Goal: Task Accomplishment & Management: Use online tool/utility

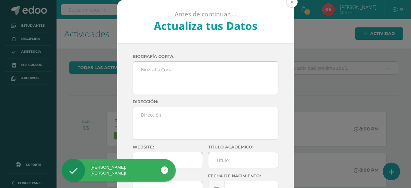
click at [289, 4] on button at bounding box center [292, 2] width 12 height 12
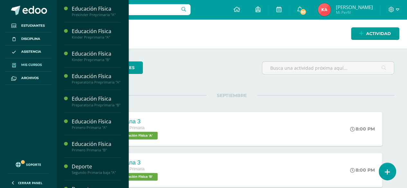
click at [37, 66] on span "Mis cursos" at bounding box center [31, 64] width 21 height 5
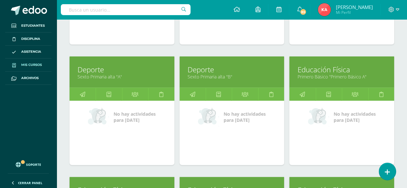
scroll to position [667, 0]
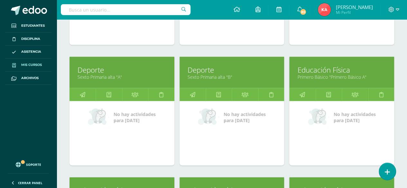
click at [352, 74] on link "Primero Básico "Primero Básico A"" at bounding box center [341, 77] width 89 height 6
click at [351, 74] on link "Primero Básico "Primero Básico A"" at bounding box center [341, 77] width 89 height 6
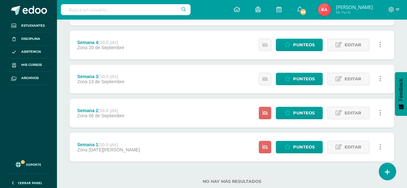
scroll to position [226, 0]
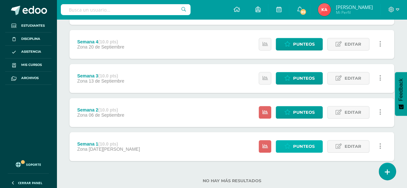
click at [295, 149] on span "Punteos" at bounding box center [304, 146] width 22 height 12
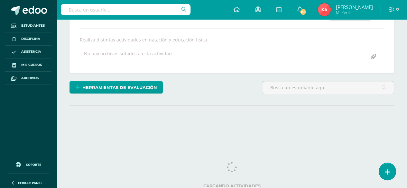
scroll to position [117, 0]
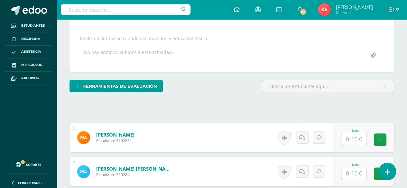
click at [357, 141] on input "text" at bounding box center [353, 139] width 25 height 13
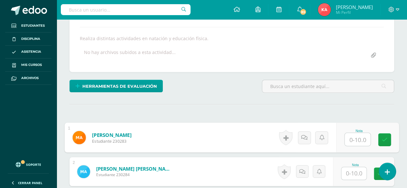
scroll to position [117, 0]
type input "10"
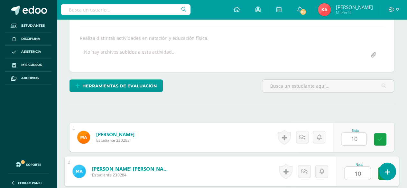
type input "10"
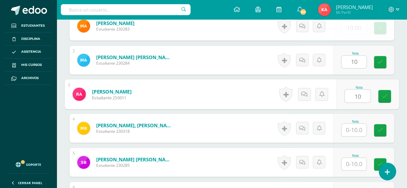
type input "10"
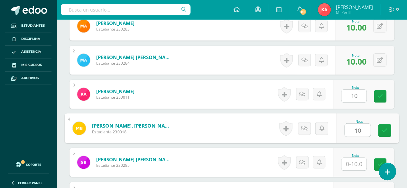
type input "10"
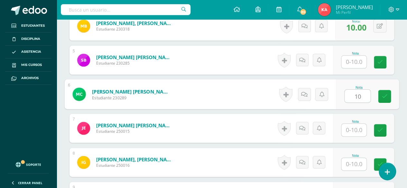
type input "10"
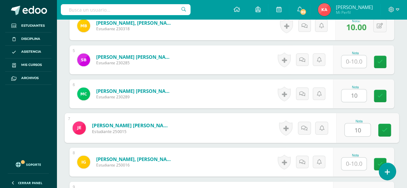
type input "10"
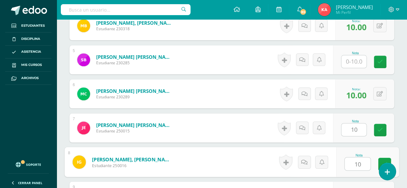
type input "10"
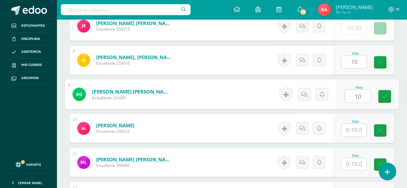
type input "10"
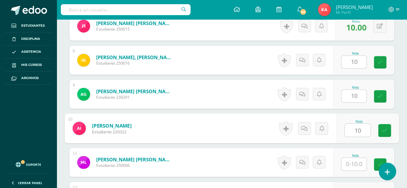
type input "10"
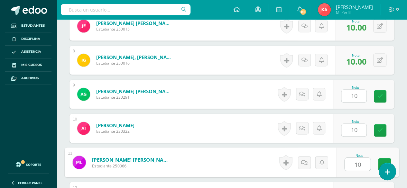
type input "10"
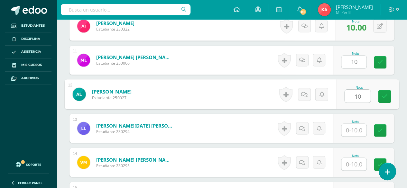
type input "10"
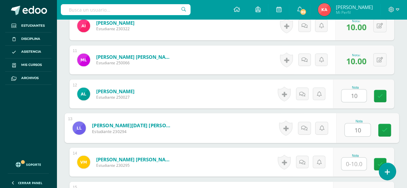
type input "10"
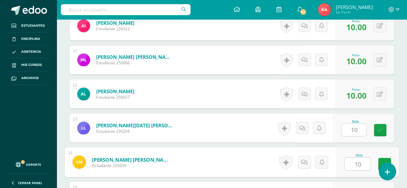
type input "10"
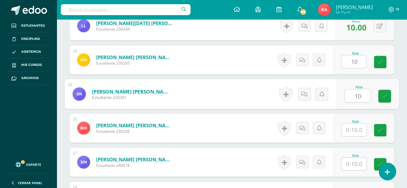
type input "10"
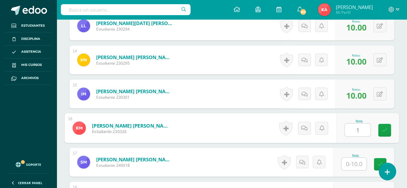
type input "1"
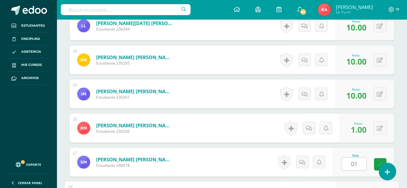
scroll to position [740, 0]
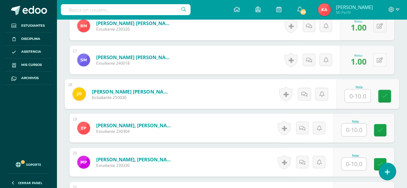
click at [381, 59] on icon at bounding box center [379, 60] width 6 height 5
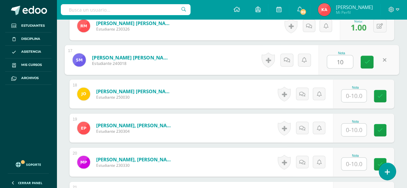
type input "10"
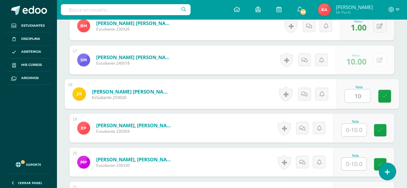
type input "10"
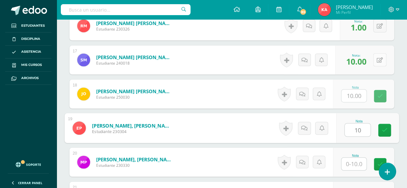
type input "10"
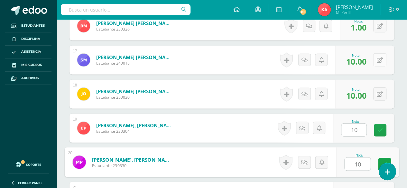
type input "10"
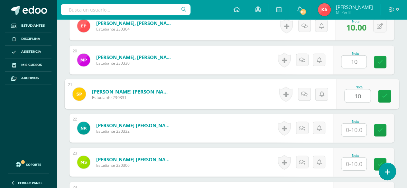
type input "10"
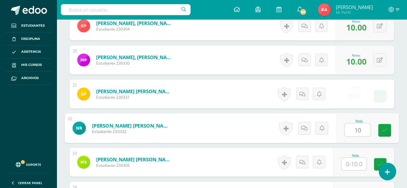
type input "10"
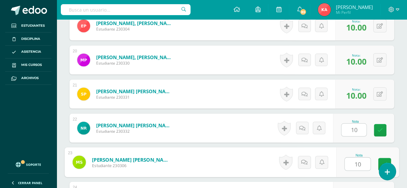
type input "10"
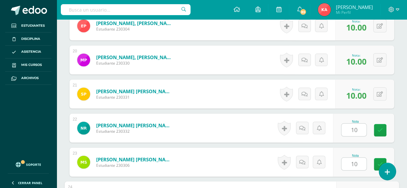
scroll to position [944, 0]
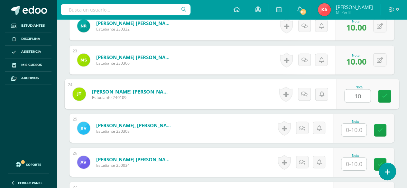
type input "10"
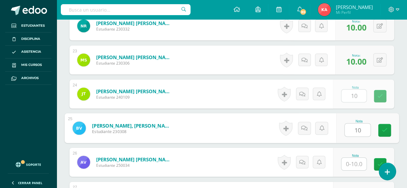
type input "10"
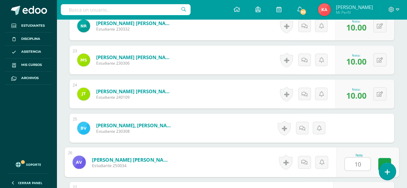
type input "10"
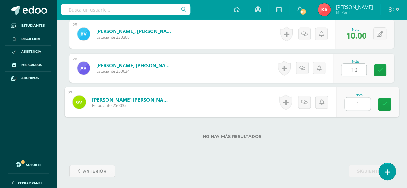
type input "10"
click at [385, 102] on icon at bounding box center [385, 104] width 6 height 5
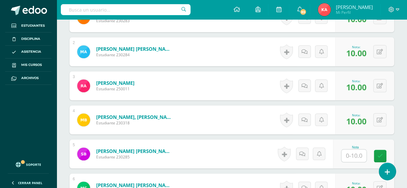
scroll to position [237, 0]
click at [355, 154] on input "text" at bounding box center [353, 155] width 25 height 13
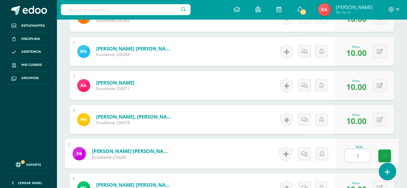
type input "10"
click at [384, 155] on icon at bounding box center [385, 155] width 6 height 5
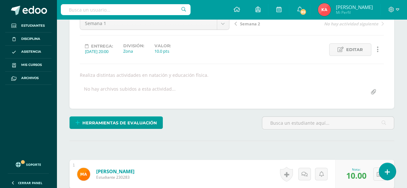
scroll to position [64, 0]
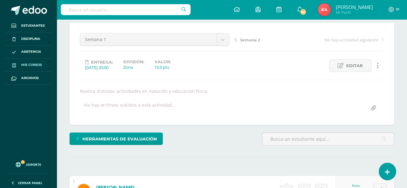
click at [29, 65] on span "Mis cursos" at bounding box center [31, 64] width 21 height 5
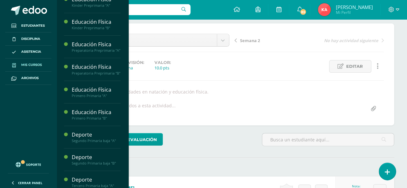
scroll to position [78, 0]
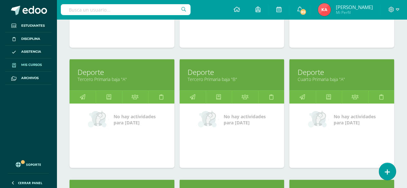
scroll to position [423, 0]
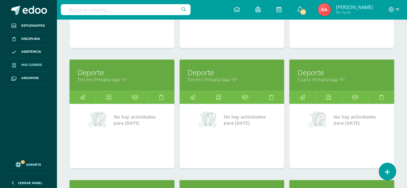
click at [103, 77] on link "Tercero Primaria baja "A"" at bounding box center [121, 80] width 89 height 6
click at [143, 68] on link "Deporte" at bounding box center [121, 73] width 89 height 10
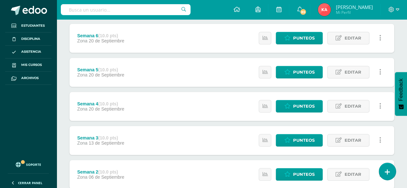
scroll to position [240, 0]
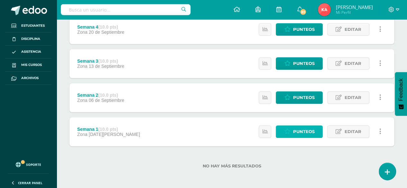
click at [292, 133] on link "Punteos" at bounding box center [298, 131] width 47 height 13
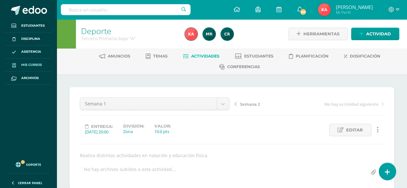
click at [25, 66] on span "Mis cursos" at bounding box center [31, 64] width 21 height 5
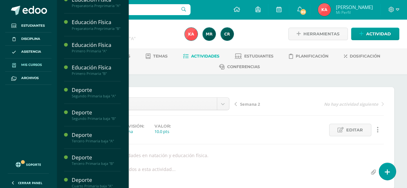
scroll to position [78, 0]
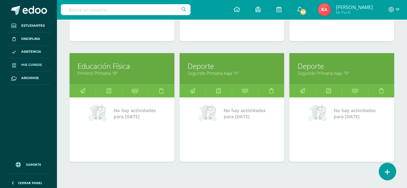
scroll to position [331, 0]
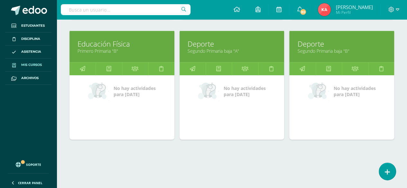
click at [361, 138] on div "Deporte Segundo Primaria baja "B" No hay actividades para hoy" at bounding box center [341, 89] width 110 height 121
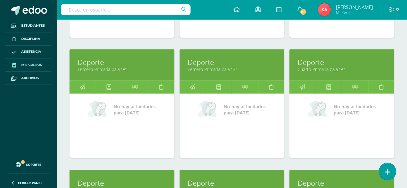
scroll to position [433, 0]
click at [255, 68] on link "Tercero Primaria baja "B"" at bounding box center [231, 69] width 89 height 6
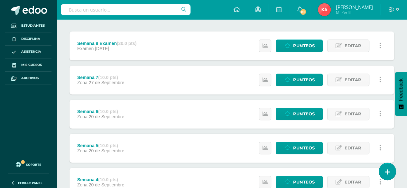
scroll to position [130, 0]
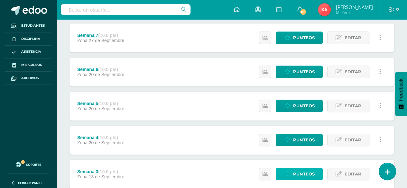
click at [302, 177] on span "Punteos" at bounding box center [304, 174] width 22 height 12
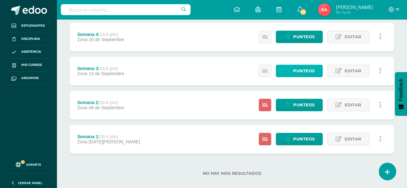
scroll to position [234, 0]
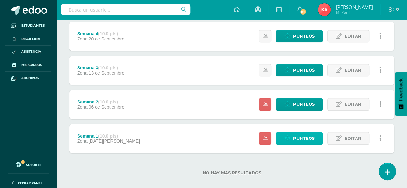
click at [301, 143] on span "Punteos" at bounding box center [304, 138] width 22 height 12
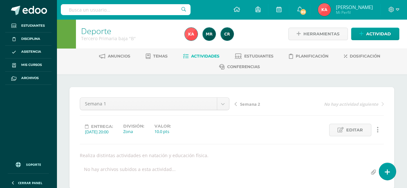
scroll to position [0, 0]
click at [27, 65] on span "Mis cursos" at bounding box center [31, 64] width 21 height 5
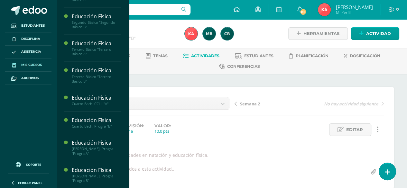
scroll to position [1, 0]
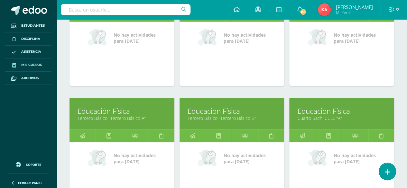
scroll to position [854, 0]
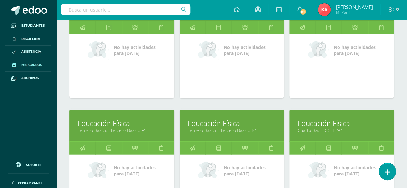
click at [246, 122] on link "Educación Física" at bounding box center [231, 123] width 89 height 10
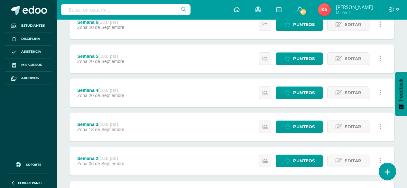
scroll to position [240, 0]
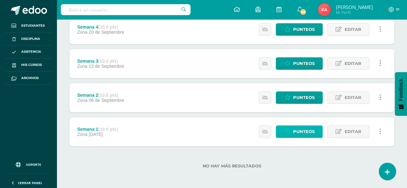
click at [295, 131] on span "Punteos" at bounding box center [304, 132] width 22 height 12
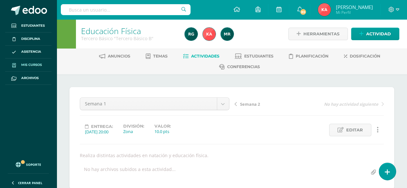
click at [36, 65] on span "Mis cursos" at bounding box center [31, 64] width 21 height 5
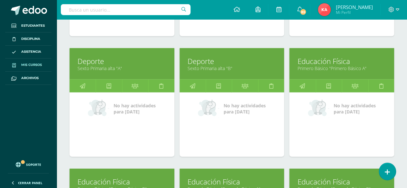
scroll to position [670, 0]
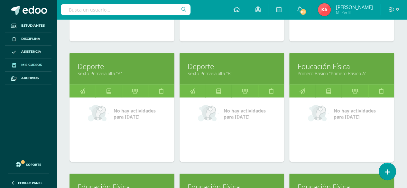
click at [363, 72] on link "Primero Básico "Primero Básico A"" at bounding box center [341, 73] width 89 height 6
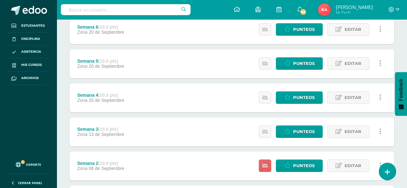
scroll to position [240, 0]
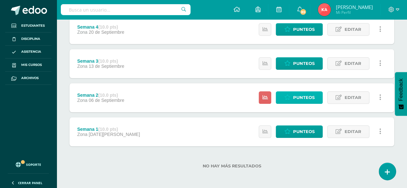
click at [291, 99] on link "Punteos" at bounding box center [298, 97] width 47 height 13
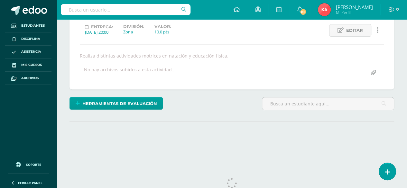
scroll to position [117, 0]
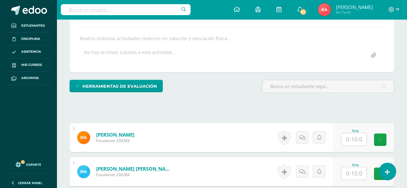
click at [352, 140] on input "text" at bounding box center [353, 139] width 25 height 13
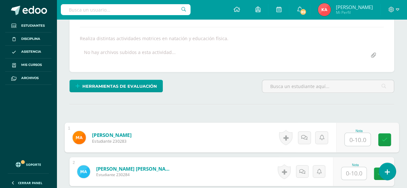
scroll to position [117, 0]
type input "10"
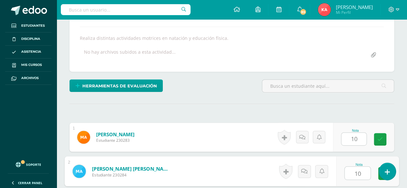
type input "10"
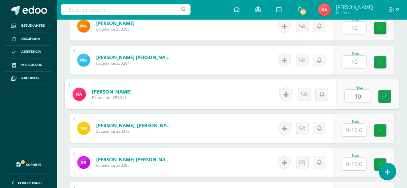
type input "10"
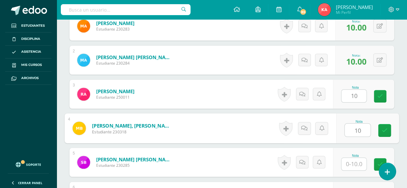
type input "10"
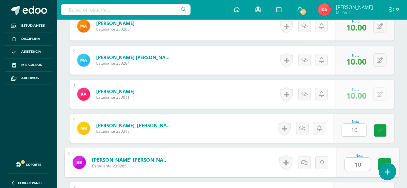
type input "10"
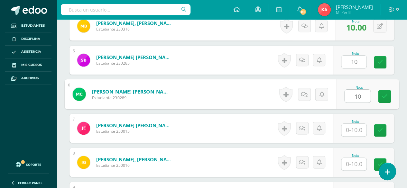
type input "10"
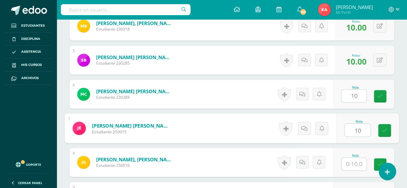
type input "10"
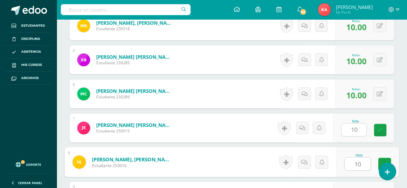
type input "10"
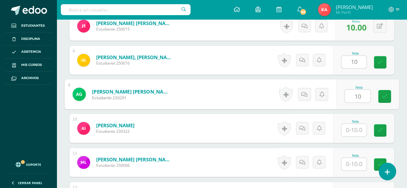
type input "10"
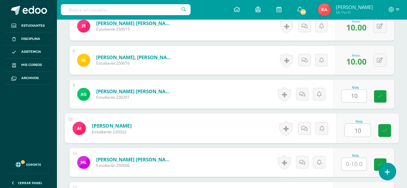
type input "10"
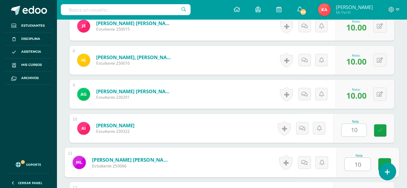
type input "10"
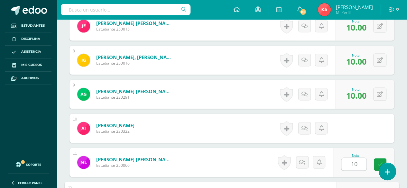
scroll to position [535, 0]
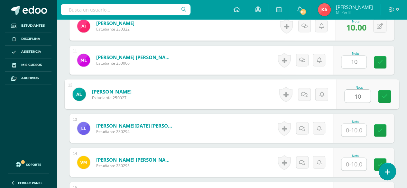
type input "10"
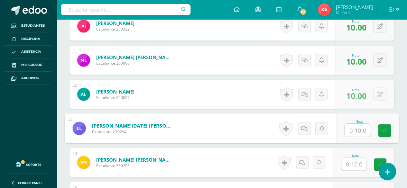
scroll to position [536, 0]
type input "10"
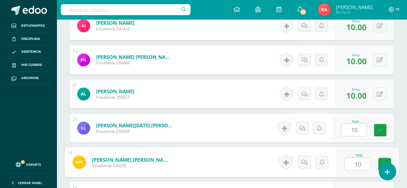
type input "10"
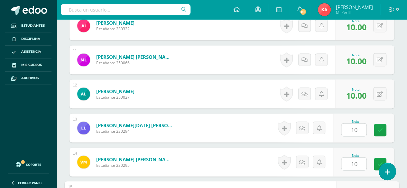
scroll to position [637, 0]
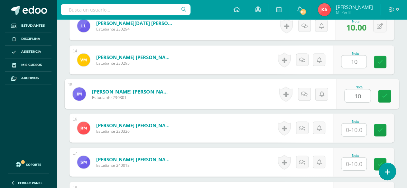
type input "10"
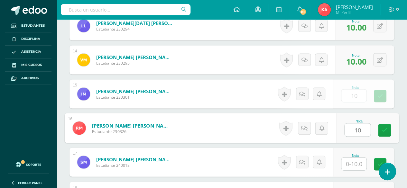
type input "10"
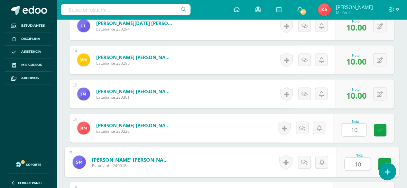
type input "10"
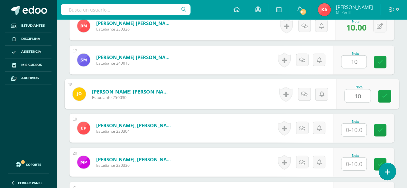
type input "10"
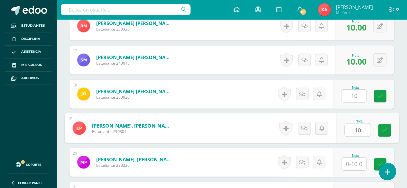
type input "10"
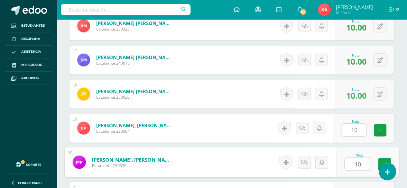
type input "10"
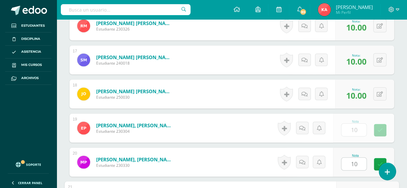
scroll to position [842, 0]
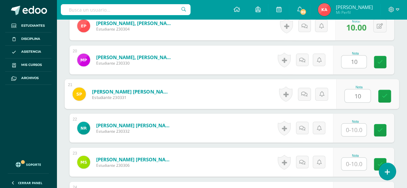
type input "10"
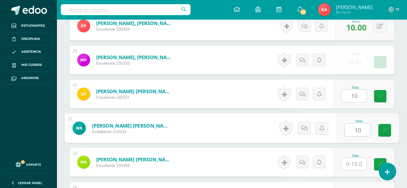
type input "10"
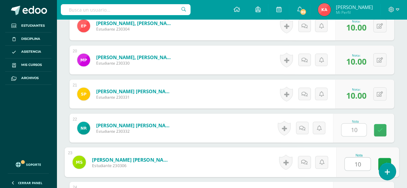
type input "10"
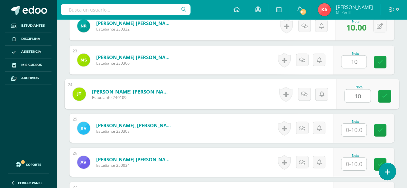
type input "10"
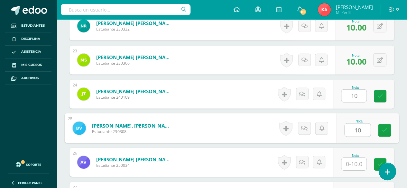
type input "10"
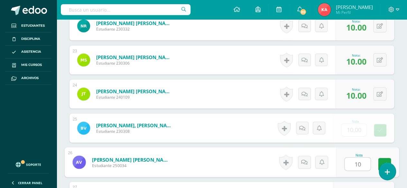
type input "10"
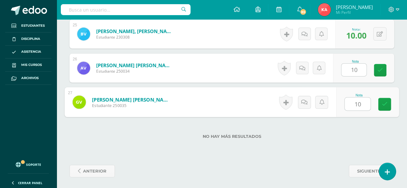
type input "10"
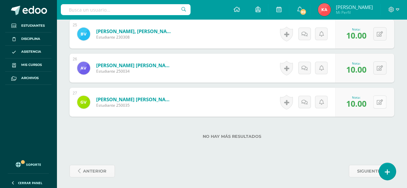
click at [384, 105] on button at bounding box center [379, 101] width 13 height 13
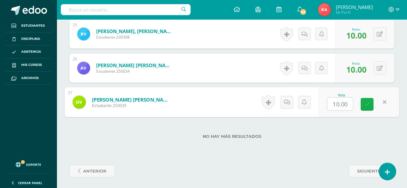
click at [370, 106] on link at bounding box center [366, 104] width 13 height 13
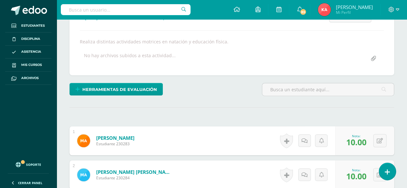
scroll to position [0, 0]
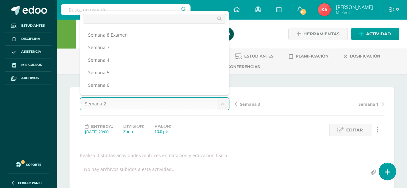
scroll to position [21, 0]
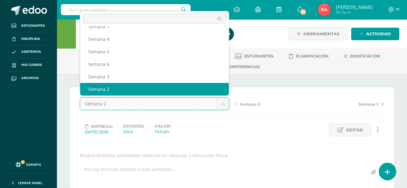
select select "/dashboard/teacher/grade-activity/106881/"
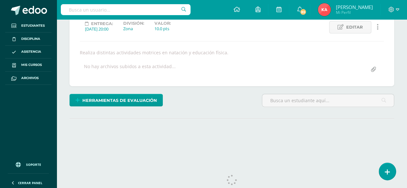
scroll to position [117, 0]
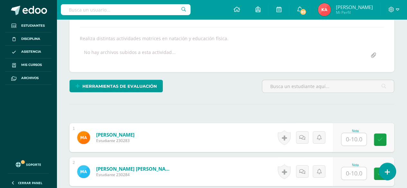
click at [354, 140] on input "text" at bounding box center [353, 139] width 25 height 13
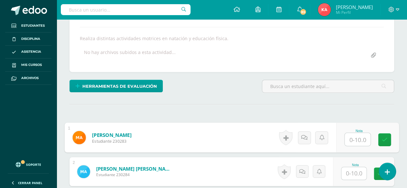
scroll to position [117, 0]
type input "10"
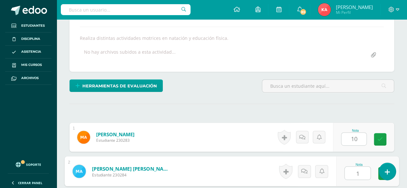
type input "1"
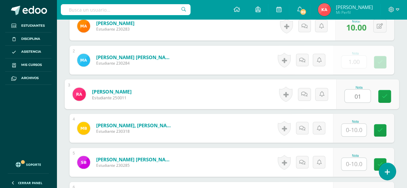
type input "01"
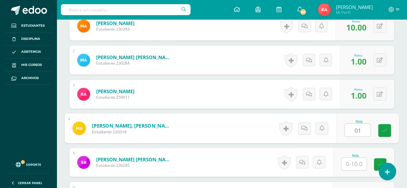
scroll to position [229, 0]
type input "01"
click at [383, 56] on button at bounding box center [379, 59] width 13 height 13
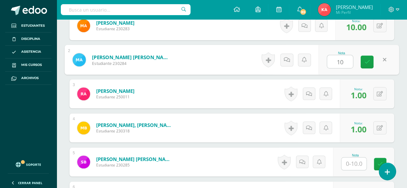
type input "10"
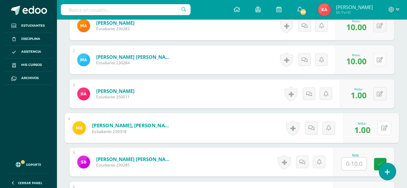
scroll to position [230, 0]
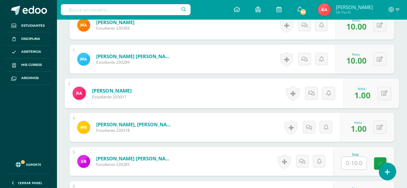
click at [383, 93] on button at bounding box center [379, 92] width 13 height 13
type input "10"
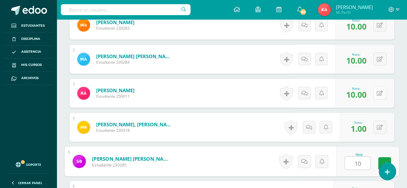
type input "10"
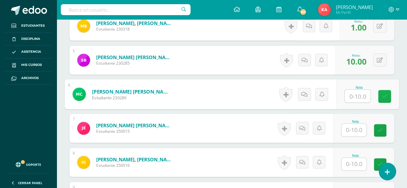
click at [387, 91] on link at bounding box center [384, 96] width 13 height 13
click at [384, 99] on link at bounding box center [384, 96] width 13 height 13
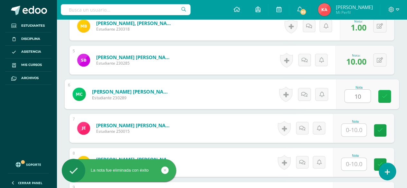
type input "10"
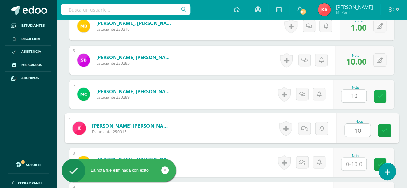
type input "10"
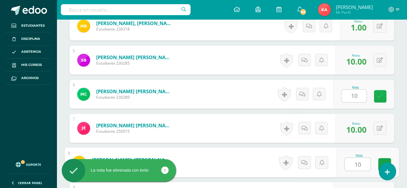
click at [383, 95] on link at bounding box center [380, 96] width 13 height 13
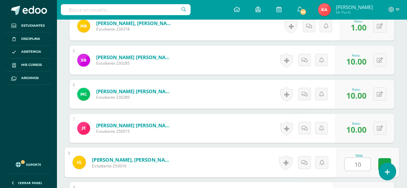
type input "10"
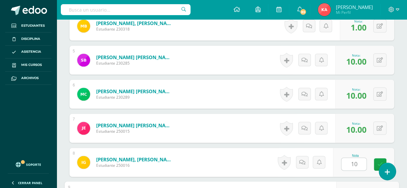
scroll to position [433, 0]
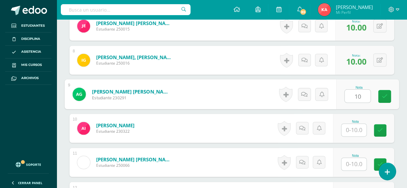
type input "10"
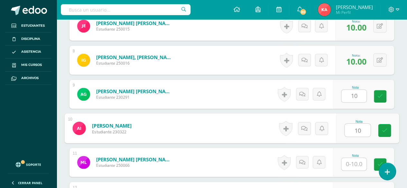
type input "10"
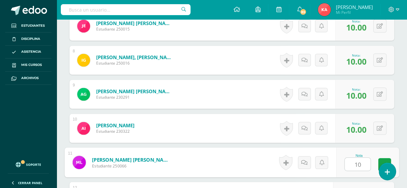
type input "10"
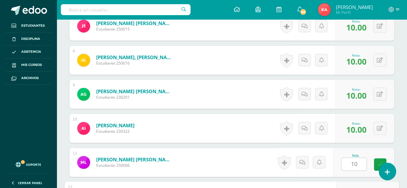
scroll to position [535, 0]
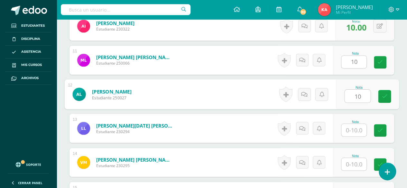
type input "10"
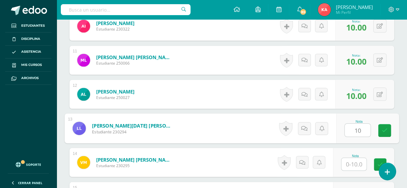
type input "10"
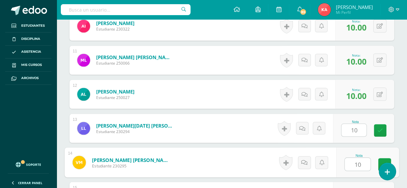
type input "10"
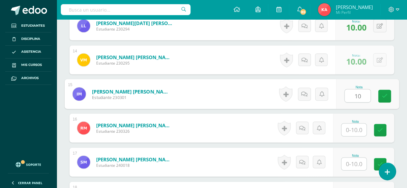
type input "10"
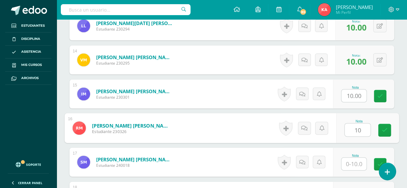
type input "10"
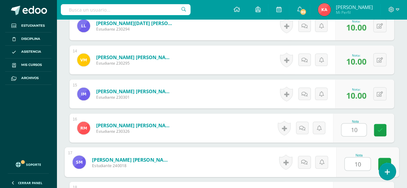
type input "10"
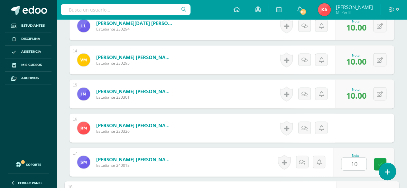
scroll to position [740, 0]
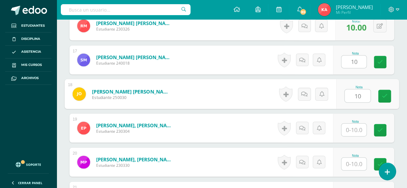
type input "10"
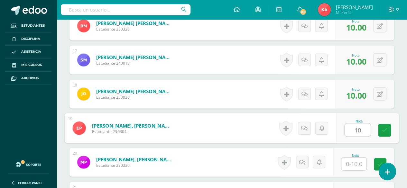
type input "10"
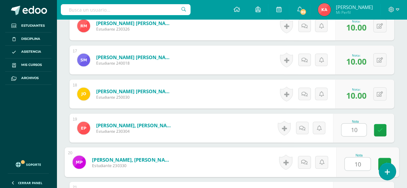
type input "10"
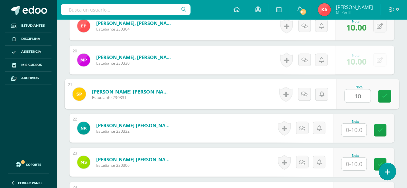
type input "10"
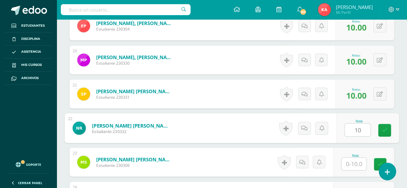
type input "10"
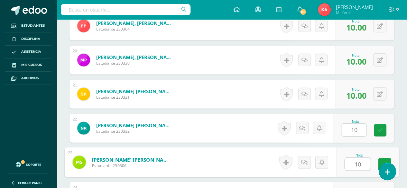
type input "10"
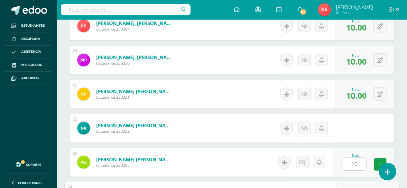
scroll to position [944, 0]
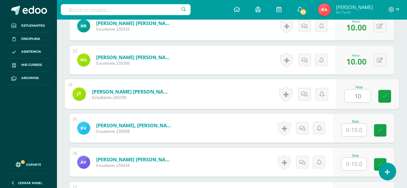
type input "10"
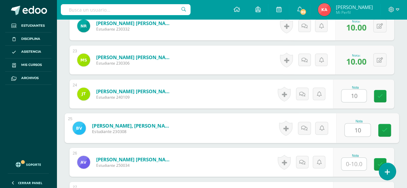
type input "10"
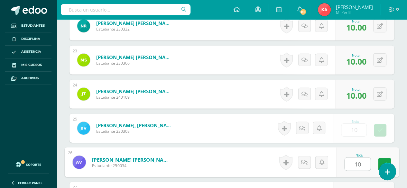
type input "10"
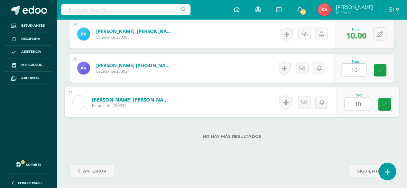
type input "10"
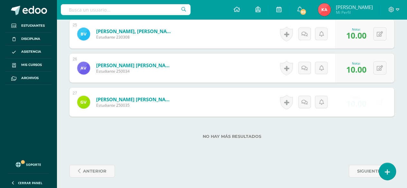
click at [384, 104] on button at bounding box center [379, 101] width 13 height 13
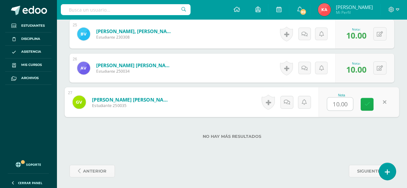
click at [363, 103] on link at bounding box center [366, 104] width 13 height 13
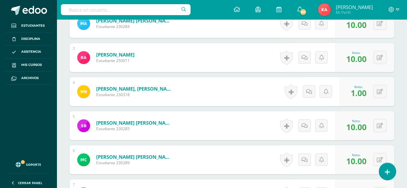
scroll to position [265, 0]
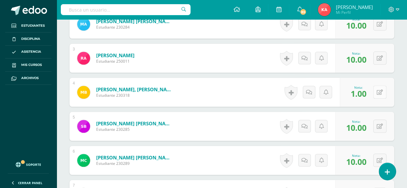
click at [380, 90] on icon at bounding box center [379, 92] width 6 height 5
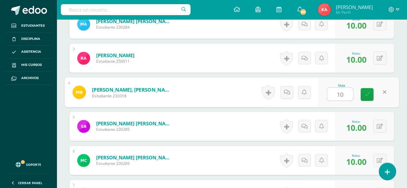
type input "10"
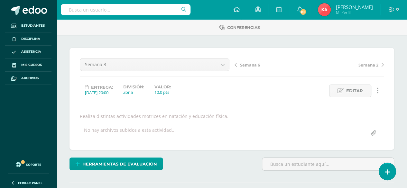
scroll to position [0, 0]
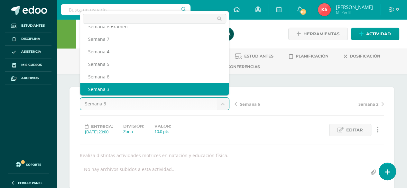
scroll to position [8, 0]
select select "/dashboard/teacher/grade-activity/106882/"
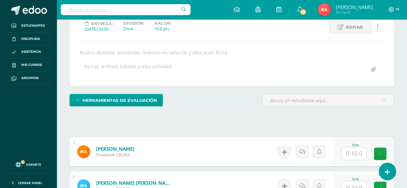
click at [354, 150] on input "text" at bounding box center [353, 153] width 25 height 13
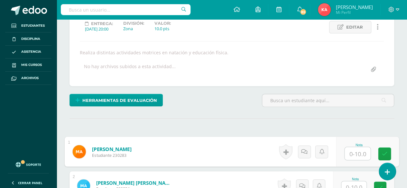
scroll to position [103, 0]
type input "10"
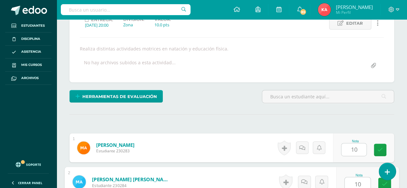
type input "10"
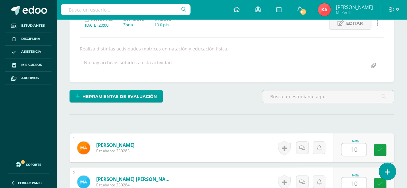
scroll to position [229, 0]
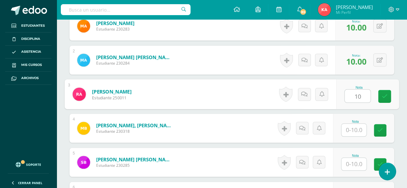
type input "10"
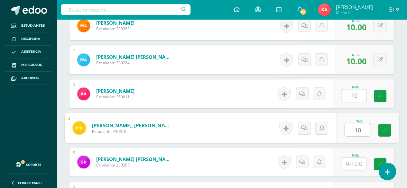
type input "10"
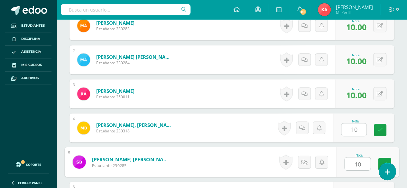
type input "10"
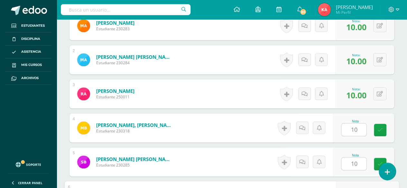
scroll to position [331, 0]
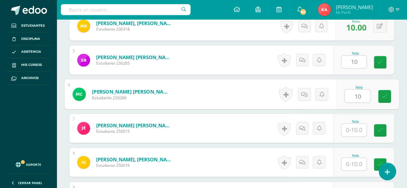
type input "10"
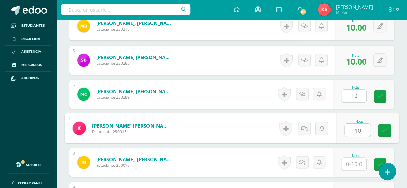
type input "10"
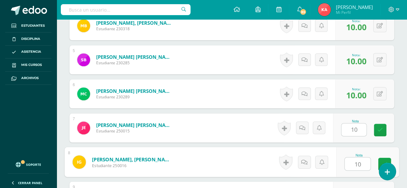
type input "10"
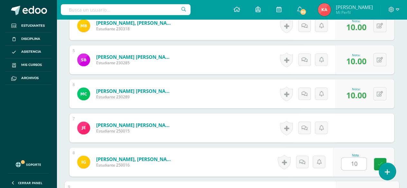
scroll to position [433, 0]
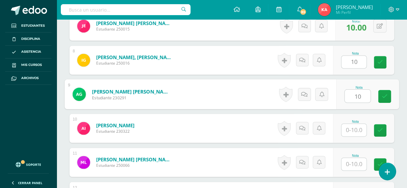
type input "10"
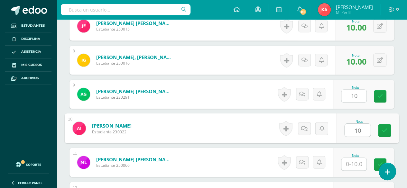
type input "10"
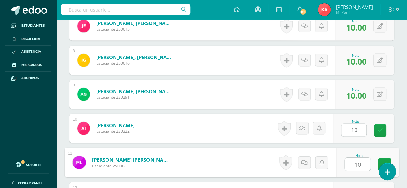
type input "10"
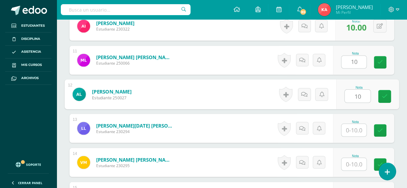
type input "10"
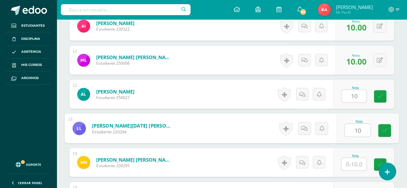
type input "10"
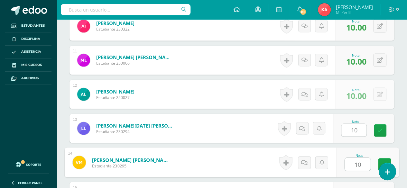
type input "10"
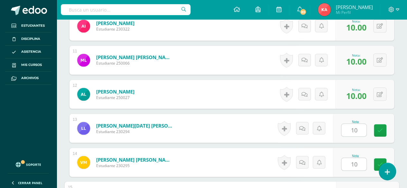
scroll to position [637, 0]
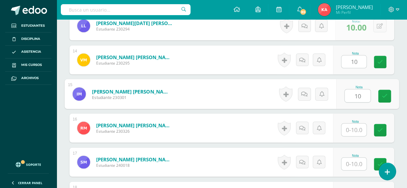
type input "10"
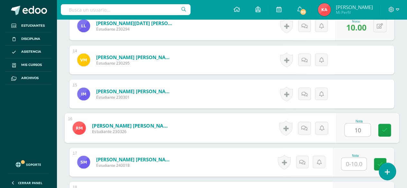
type input "10"
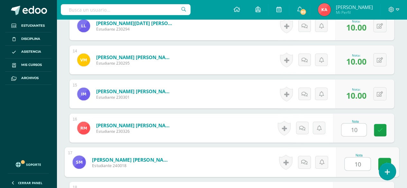
type input "10"
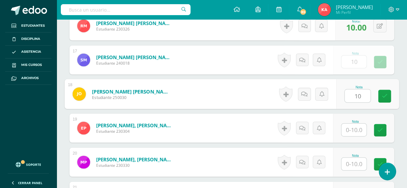
type input "10"
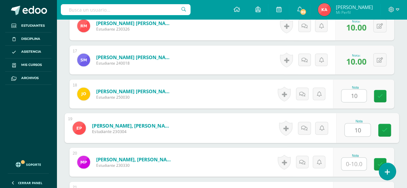
type input "10"
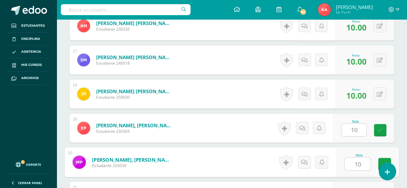
type input "10"
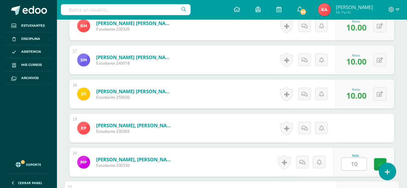
scroll to position [842, 0]
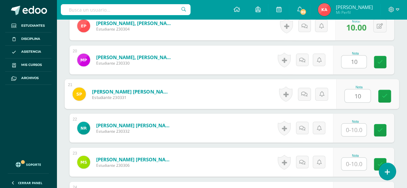
type input "10"
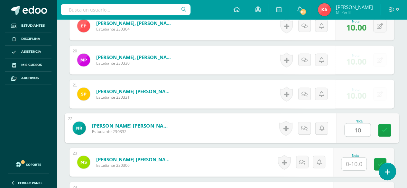
type input "10"
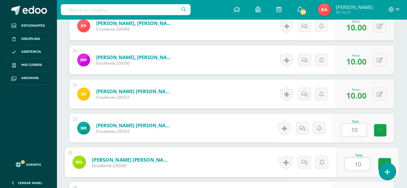
type input "10"
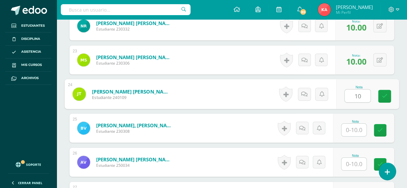
type input "10"
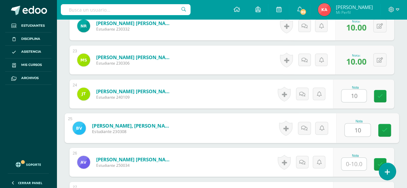
type input "10"
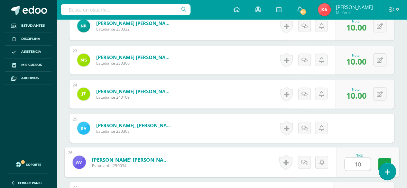
type input "10"
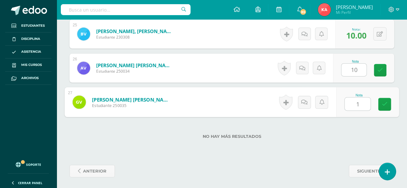
type input "10"
click at [382, 108] on link at bounding box center [384, 104] width 13 height 13
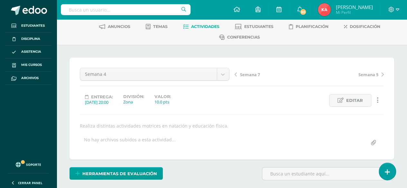
scroll to position [0, 0]
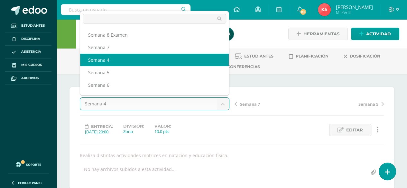
select select "/dashboard/teacher/grade-activity/106883/"
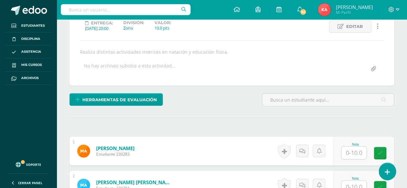
scroll to position [104, 0]
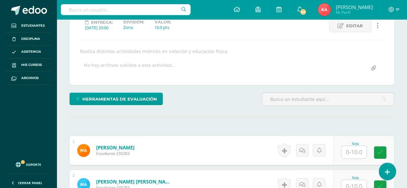
click at [359, 149] on input "text" at bounding box center [353, 152] width 25 height 13
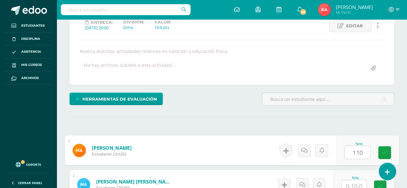
type input "110"
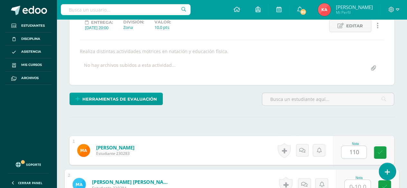
scroll to position [107, 0]
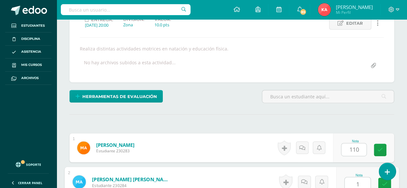
type input "1"
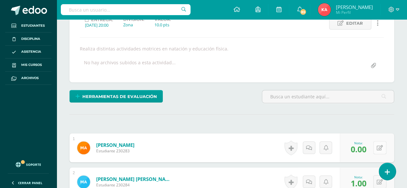
click at [379, 149] on button at bounding box center [379, 147] width 13 height 13
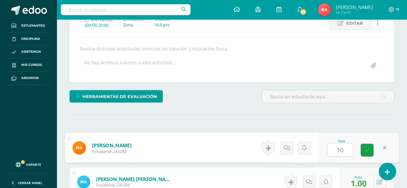
type input "10"
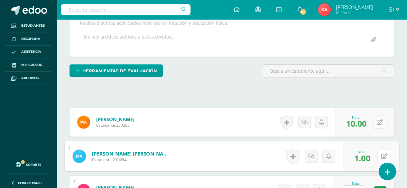
scroll to position [137, 0]
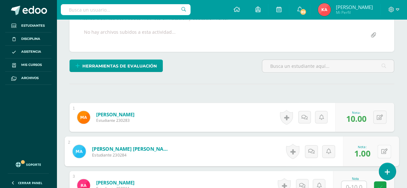
click at [383, 149] on icon at bounding box center [384, 151] width 6 height 5
type input "10"
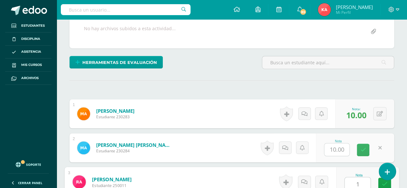
type input "1"
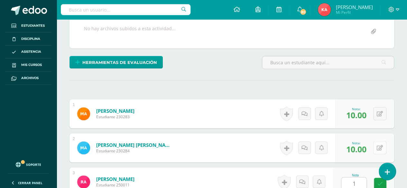
scroll to position [263, 0]
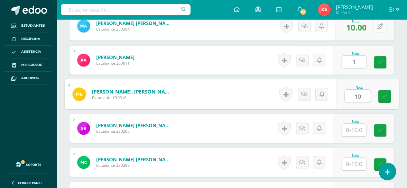
type input "10"
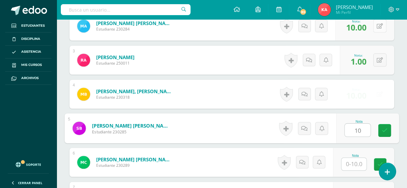
type input "10"
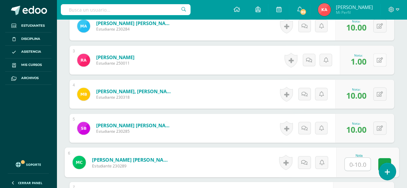
click at [381, 61] on button at bounding box center [379, 59] width 13 height 13
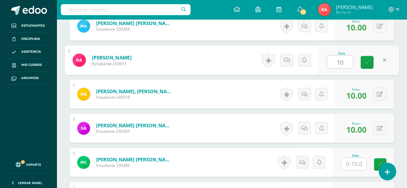
type input "10"
click at [352, 163] on input "text" at bounding box center [353, 164] width 25 height 13
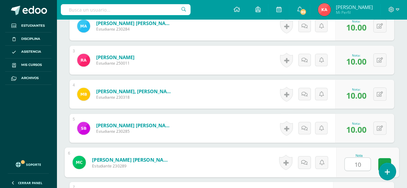
type input "10"
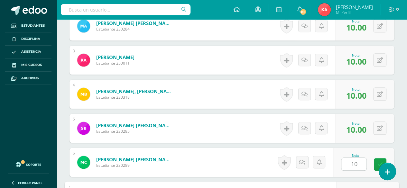
scroll to position [365, 0]
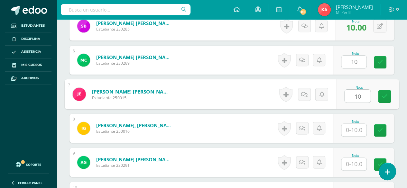
type input "10"
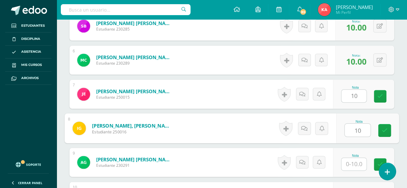
type input "10"
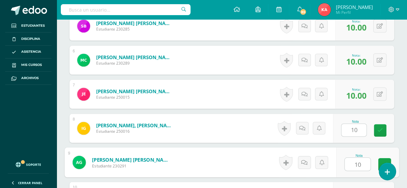
type input "10"
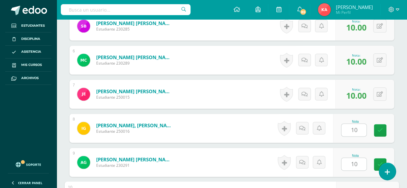
scroll to position [467, 0]
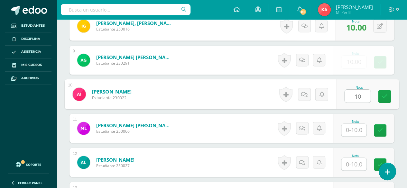
type input "10"
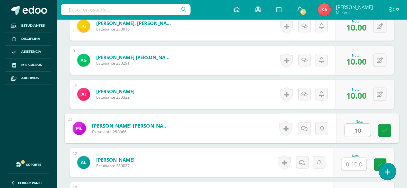
type input "10"
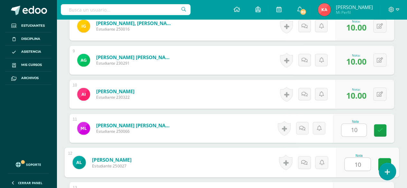
type input "10"
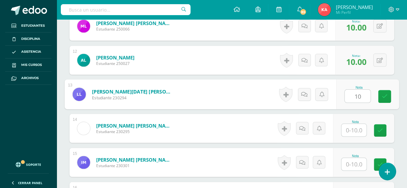
type input "10"
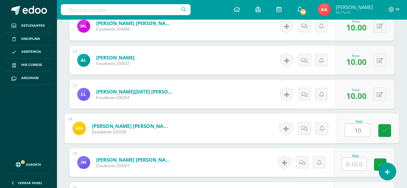
type input "10"
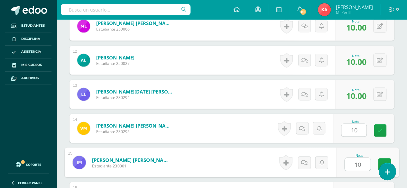
type input "10"
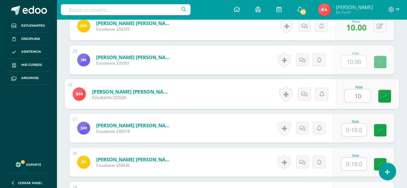
type input "10"
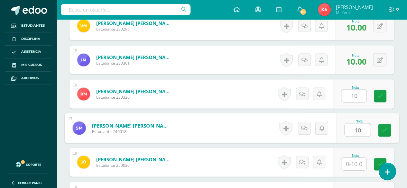
type input "10"
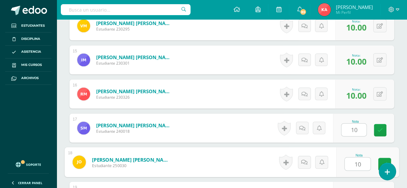
type input "10"
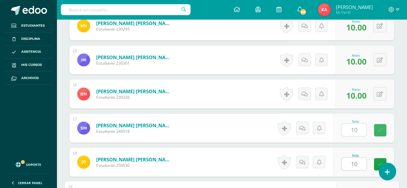
scroll to position [774, 0]
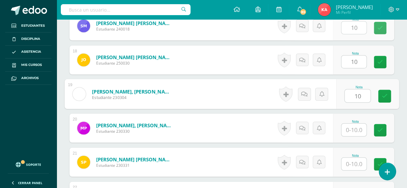
type input "10"
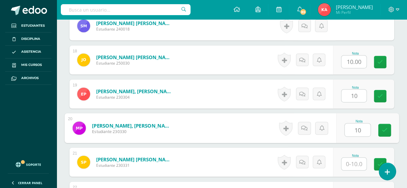
type input "10"
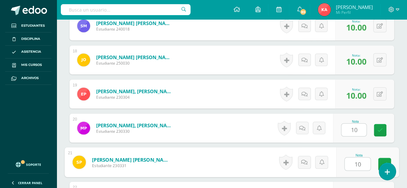
type input "10"
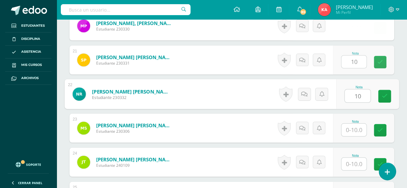
type input "10"
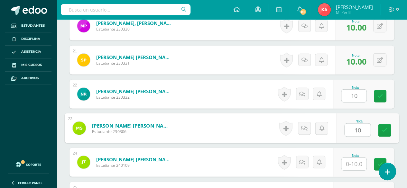
type input "10"
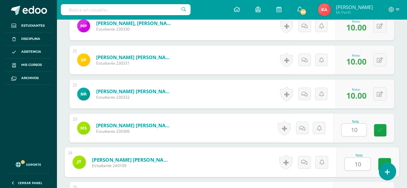
type input "10"
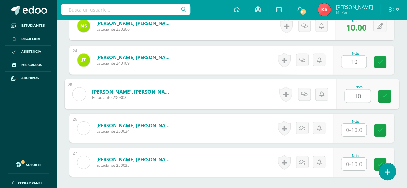
type input "10"
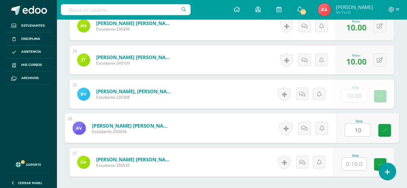
type input "10"
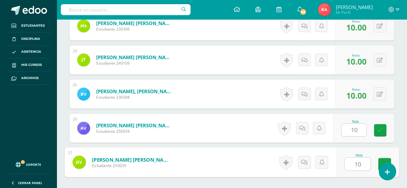
type input "10"
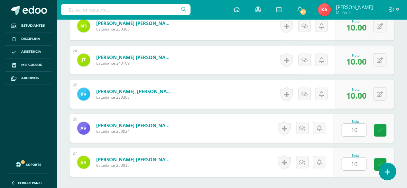
scroll to position [1038, 0]
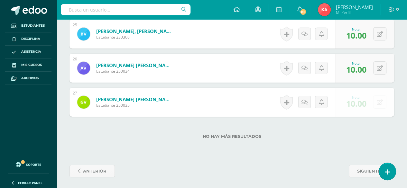
click at [381, 104] on button at bounding box center [379, 101] width 13 height 13
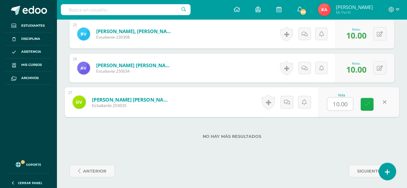
click at [373, 107] on link at bounding box center [366, 104] width 13 height 13
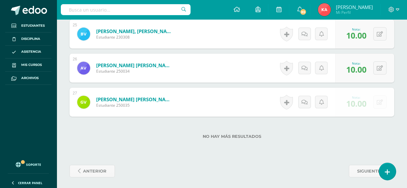
click at [368, 103] on div "Nota: 10.00" at bounding box center [355, 102] width 25 height 14
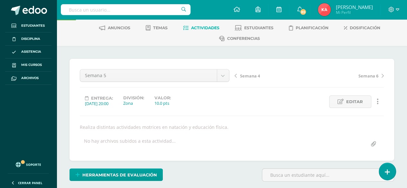
scroll to position [0, 0]
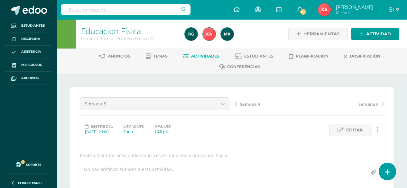
click at [361, 170] on div "No hay archivos subidos a esta actividad..." at bounding box center [231, 172] width 309 height 13
click at [31, 66] on span "Mis cursos" at bounding box center [31, 64] width 21 height 5
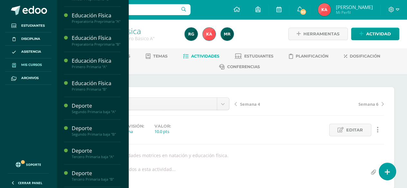
scroll to position [64, 0]
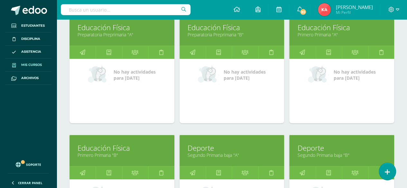
scroll to position [194, 0]
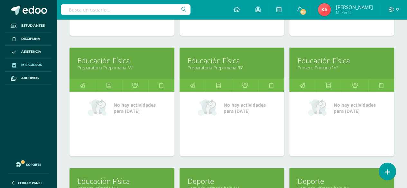
click at [345, 61] on link "Educación Física" at bounding box center [341, 61] width 89 height 10
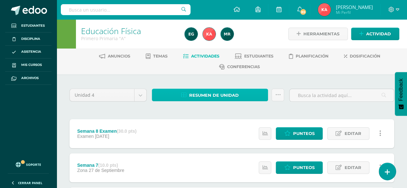
click at [235, 94] on span "Resumen de unidad" at bounding box center [214, 95] width 50 height 12
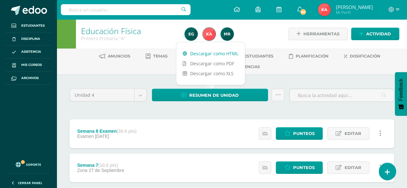
click at [208, 53] on link "Descargar como HTML" at bounding box center [210, 54] width 68 height 10
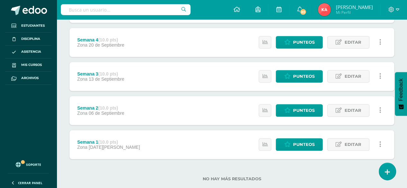
scroll to position [229, 0]
